Goal: Task Accomplishment & Management: Use online tool/utility

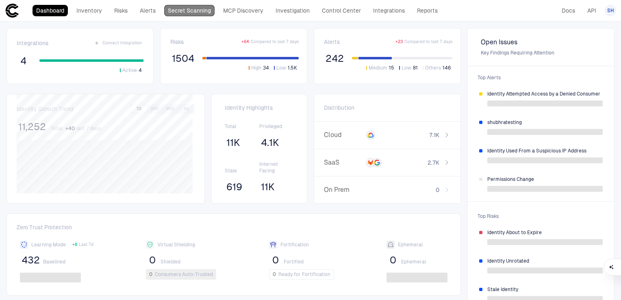
click at [193, 11] on link "Secret Scanning" at bounding box center [189, 10] width 50 height 11
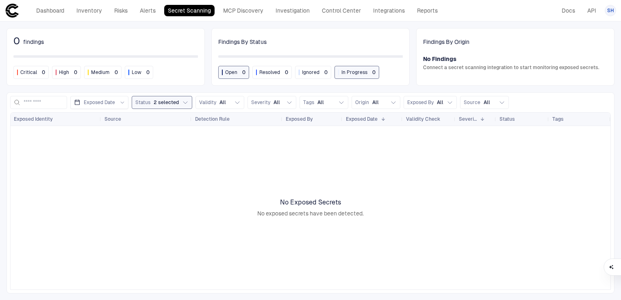
click at [178, 103] on button "Status 2 selected" at bounding box center [162, 102] width 61 height 13
click at [97, 158] on div at bounding box center [311, 207] width 600 height 163
click at [235, 9] on link "MCP Discovery" at bounding box center [243, 10] width 48 height 11
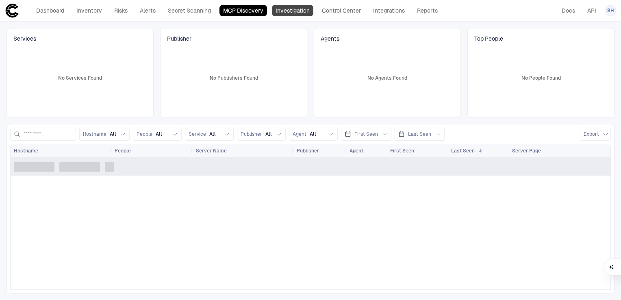
click at [299, 9] on link "Investigation" at bounding box center [292, 10] width 41 height 11
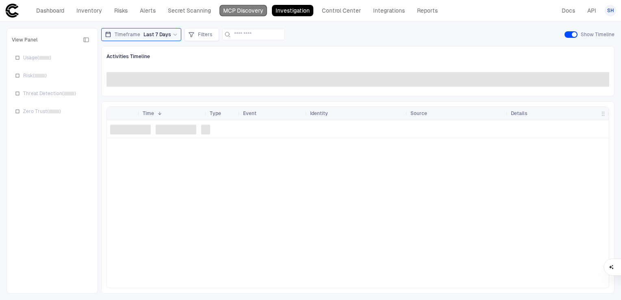
click at [258, 8] on link "MCP Discovery" at bounding box center [243, 10] width 48 height 11
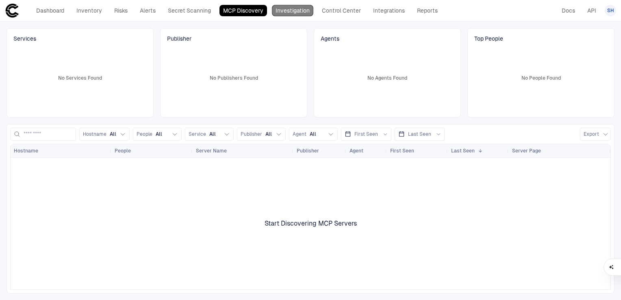
click at [280, 7] on link "Investigation" at bounding box center [292, 10] width 41 height 11
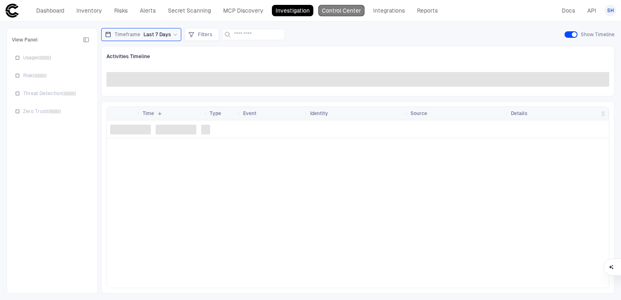
click at [336, 12] on link "Control Center" at bounding box center [341, 10] width 46 height 11
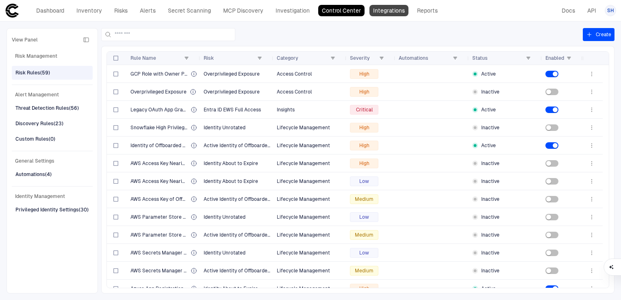
click at [389, 10] on link "Integrations" at bounding box center [388, 10] width 39 height 11
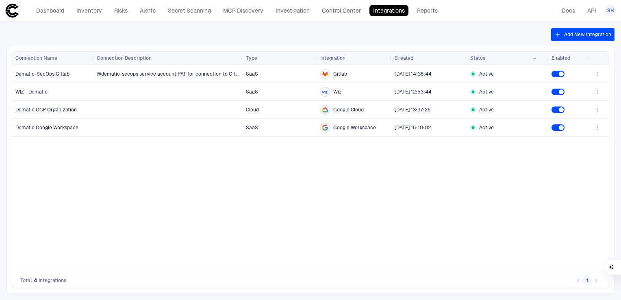
click at [262, 237] on div "@dematic-secops service account PAT for connection to GitLab expires: [DATE] Sa…" at bounding box center [340, 169] width 495 height 208
click at [570, 32] on button "Add New Integration" at bounding box center [582, 34] width 63 height 13
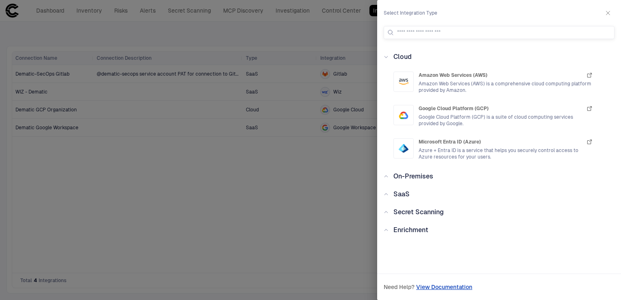
click at [412, 178] on span "On-Premises" at bounding box center [413, 176] width 40 height 8
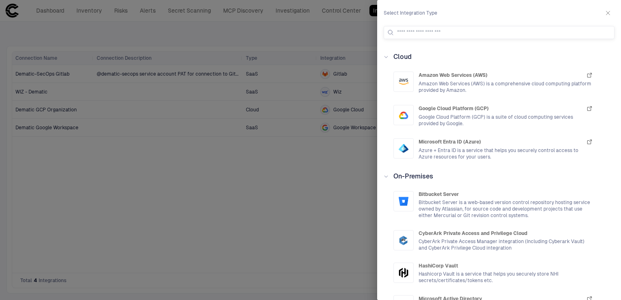
click at [413, 177] on span "On-Premises" at bounding box center [413, 176] width 40 height 8
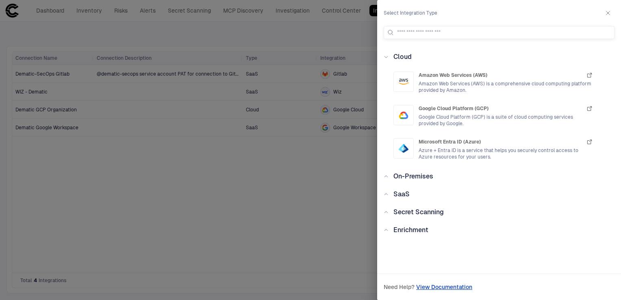
click at [401, 195] on span "SaaS" at bounding box center [401, 194] width 16 height 8
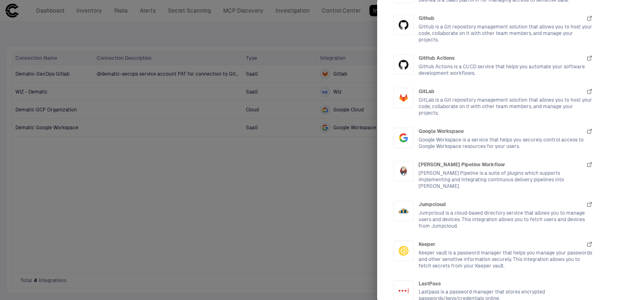
scroll to position [650, 0]
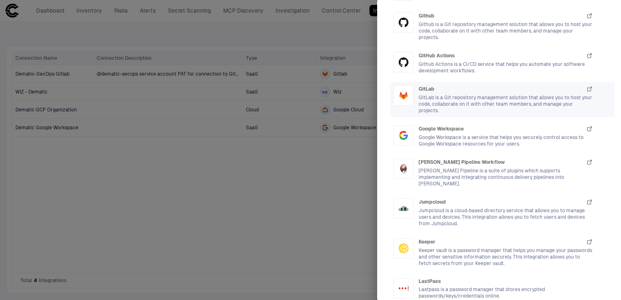
click at [431, 103] on span "GitLab is a Git repository management solution that allows you to host your cod…" at bounding box center [505, 103] width 174 height 19
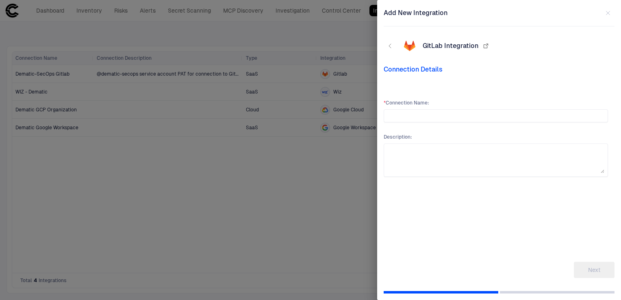
scroll to position [0, 0]
click at [606, 13] on icon "button" at bounding box center [607, 13] width 6 height 6
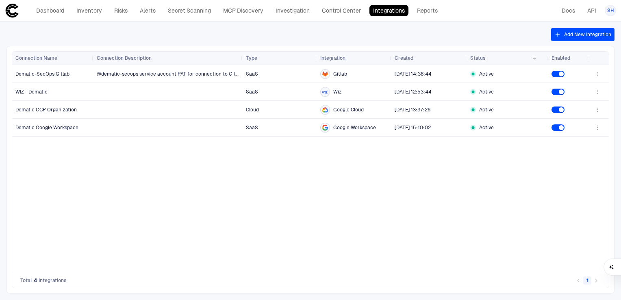
click at [353, 225] on div "@dematic-secops service account PAT for connection to GitLab expires: [DATE] Sa…" at bounding box center [340, 169] width 495 height 208
click at [419, 14] on link "Reports" at bounding box center [427, 10] width 28 height 11
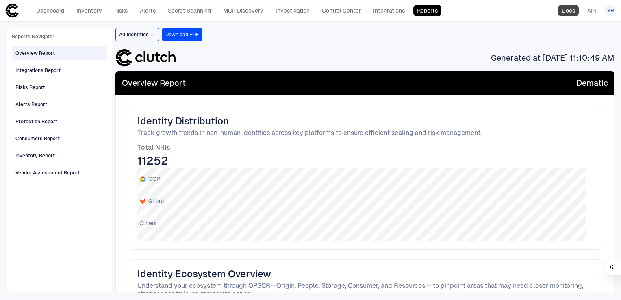
click at [565, 9] on link "Docs" at bounding box center [568, 10] width 21 height 11
